Goal: Task Accomplishment & Management: Manage account settings

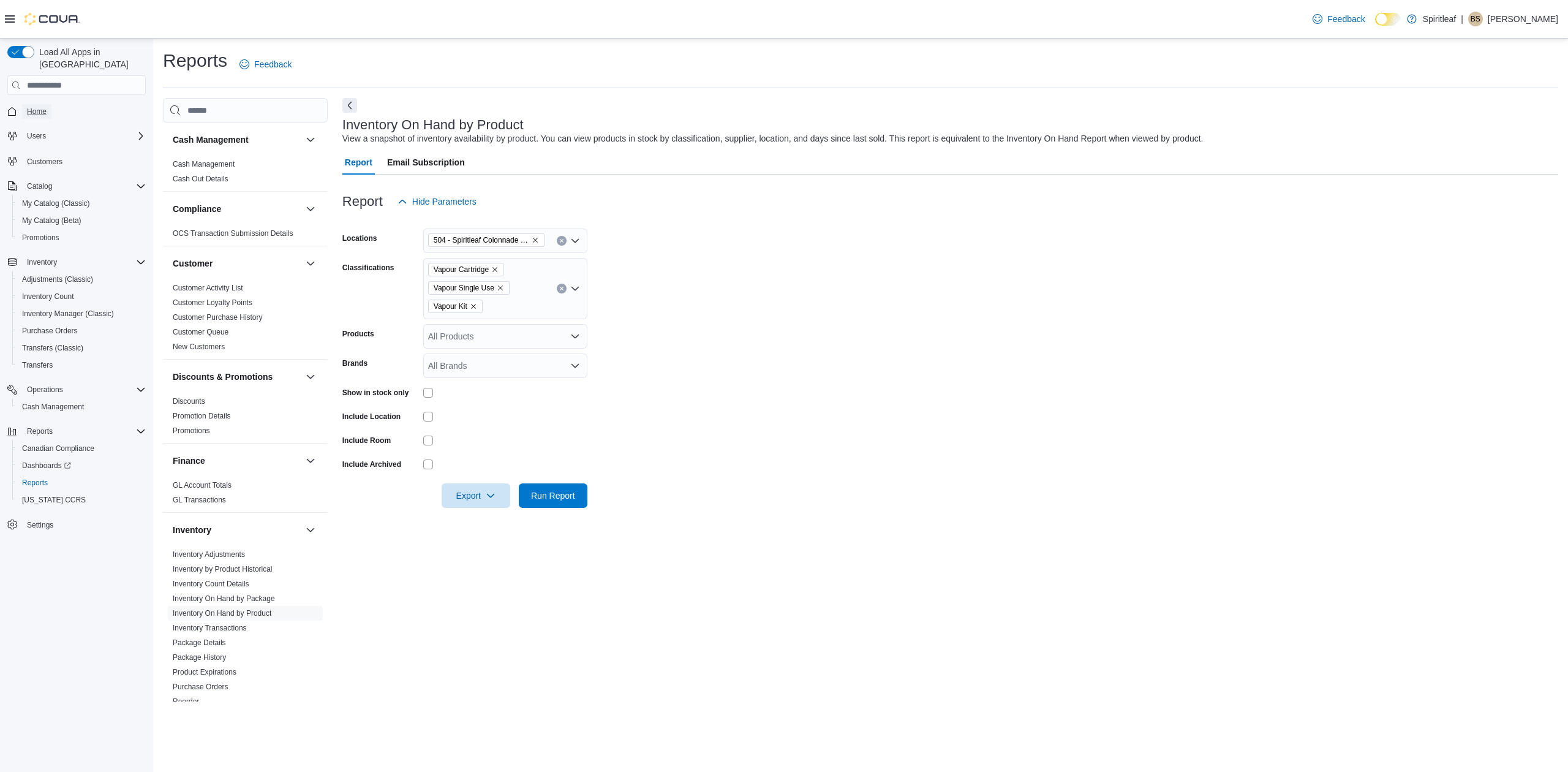
click at [37, 106] on span "Home" at bounding box center [36, 111] width 19 height 10
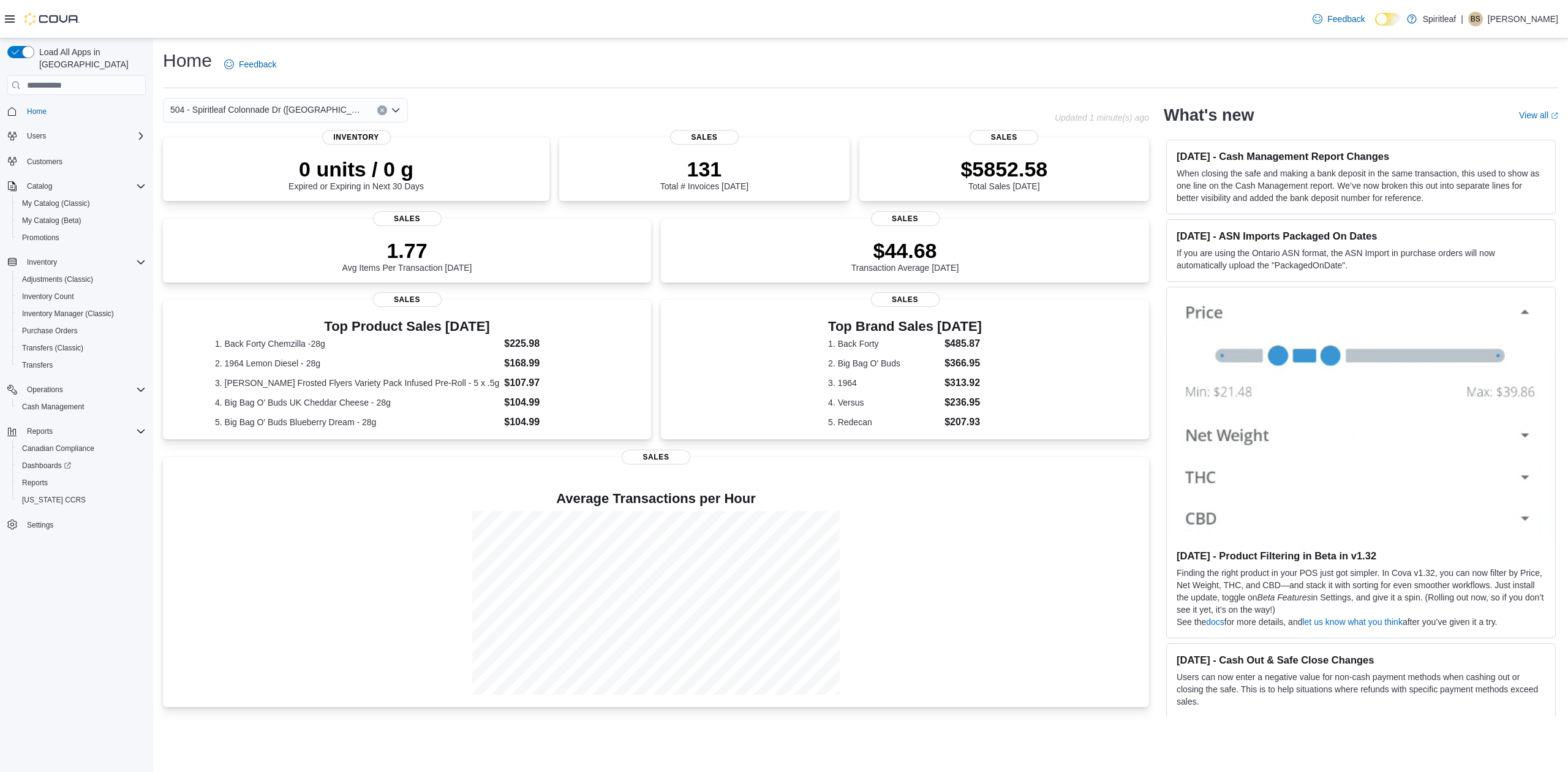
click at [1535, 18] on p "[PERSON_NAME]" at bounding box center [1523, 19] width 70 height 15
click at [1516, 124] on button "Sign Out" at bounding box center [1497, 125] width 113 height 19
